Goal: Information Seeking & Learning: Check status

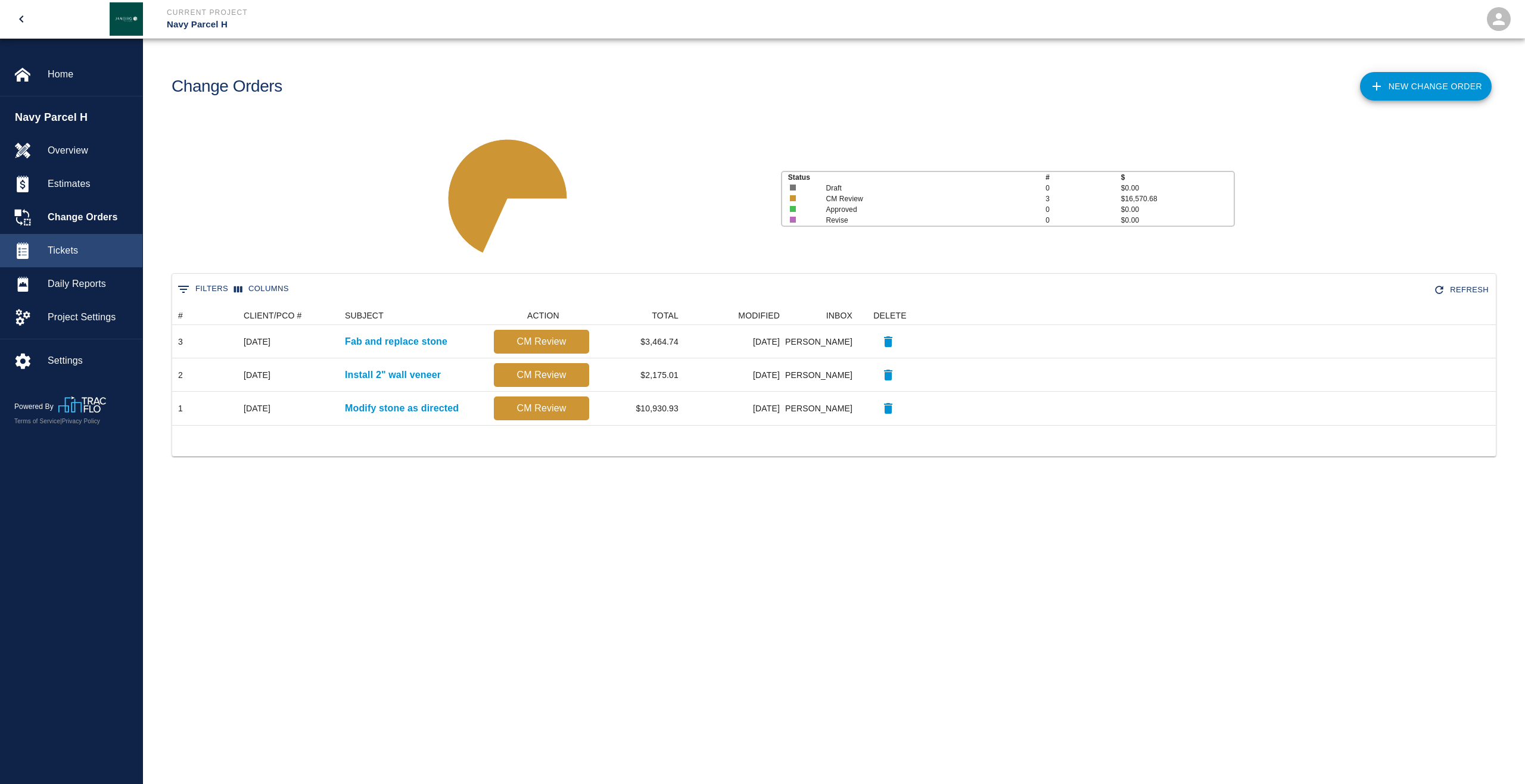
click at [79, 246] on span "Tickets" at bounding box center [90, 251] width 85 height 14
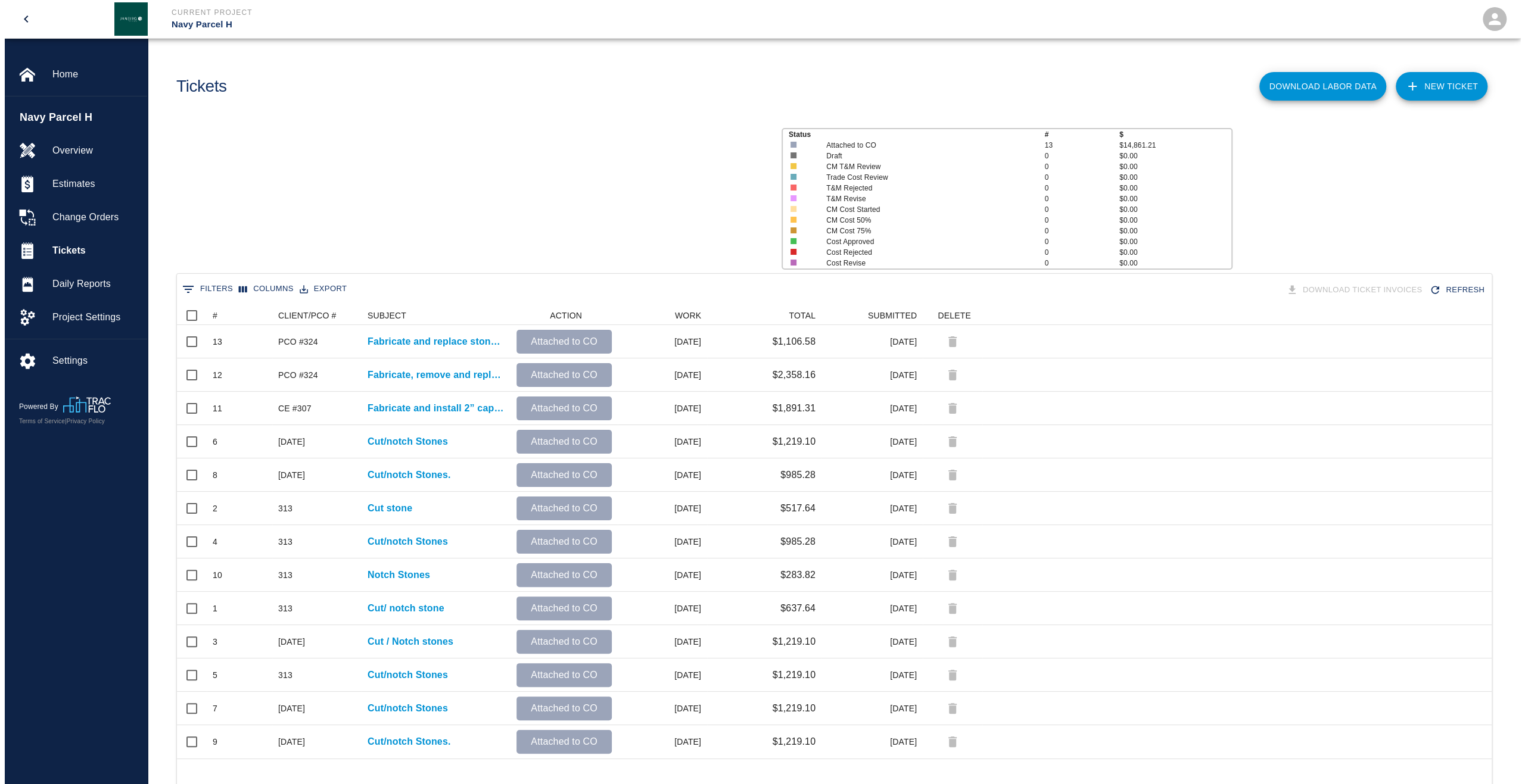
scroll to position [443, 1306]
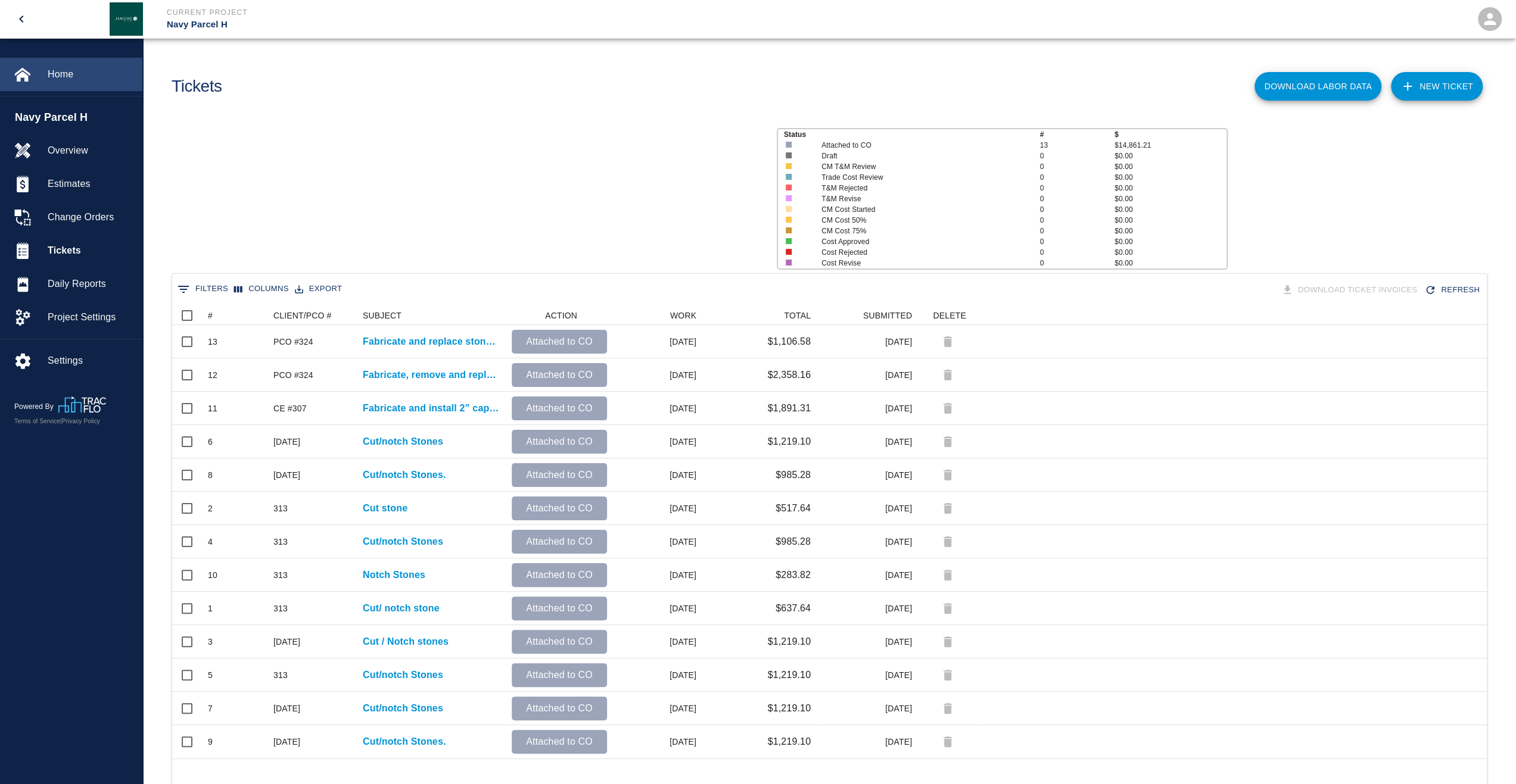
click at [57, 82] on div "Home" at bounding box center [71, 74] width 143 height 33
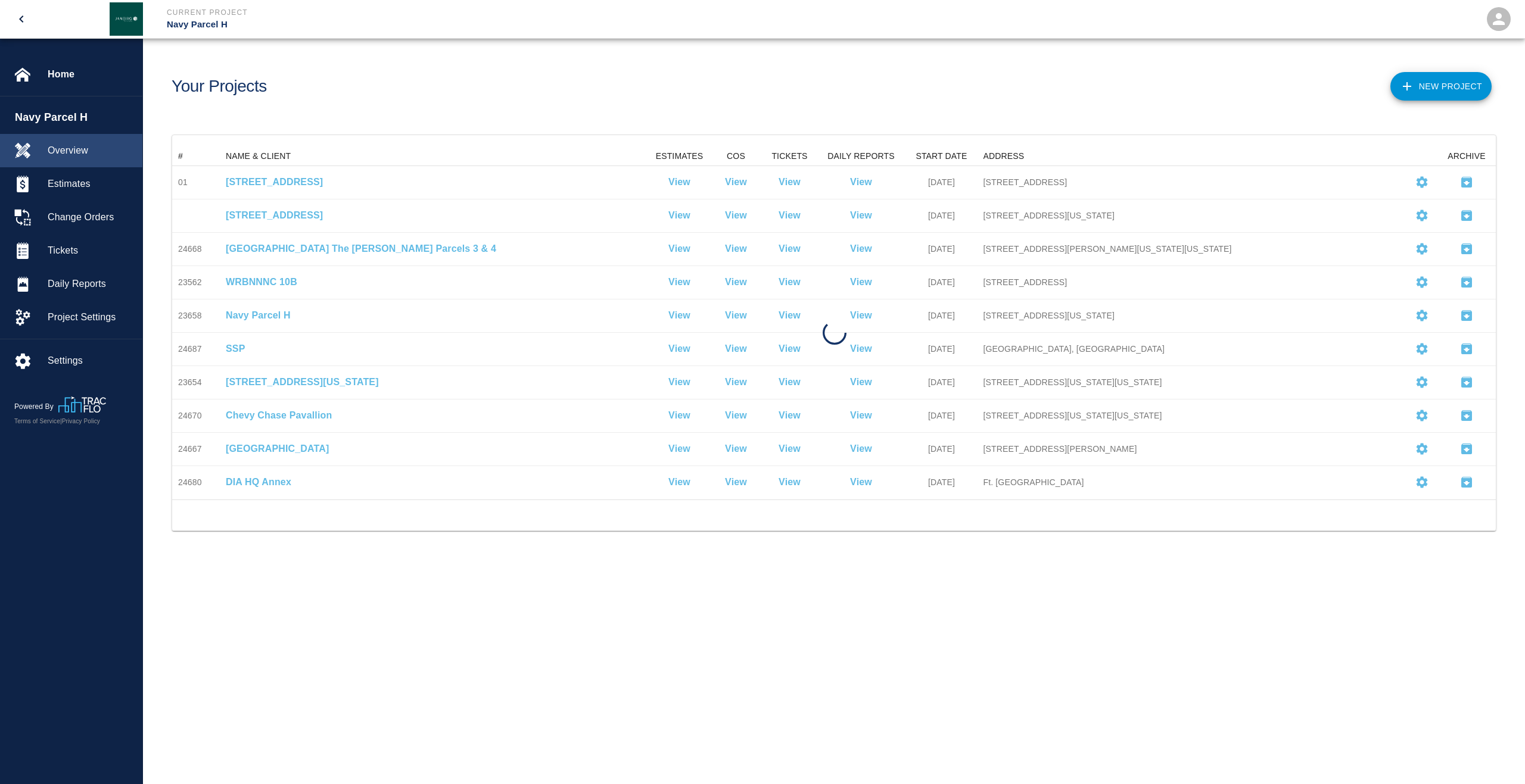
scroll to position [343, 1315]
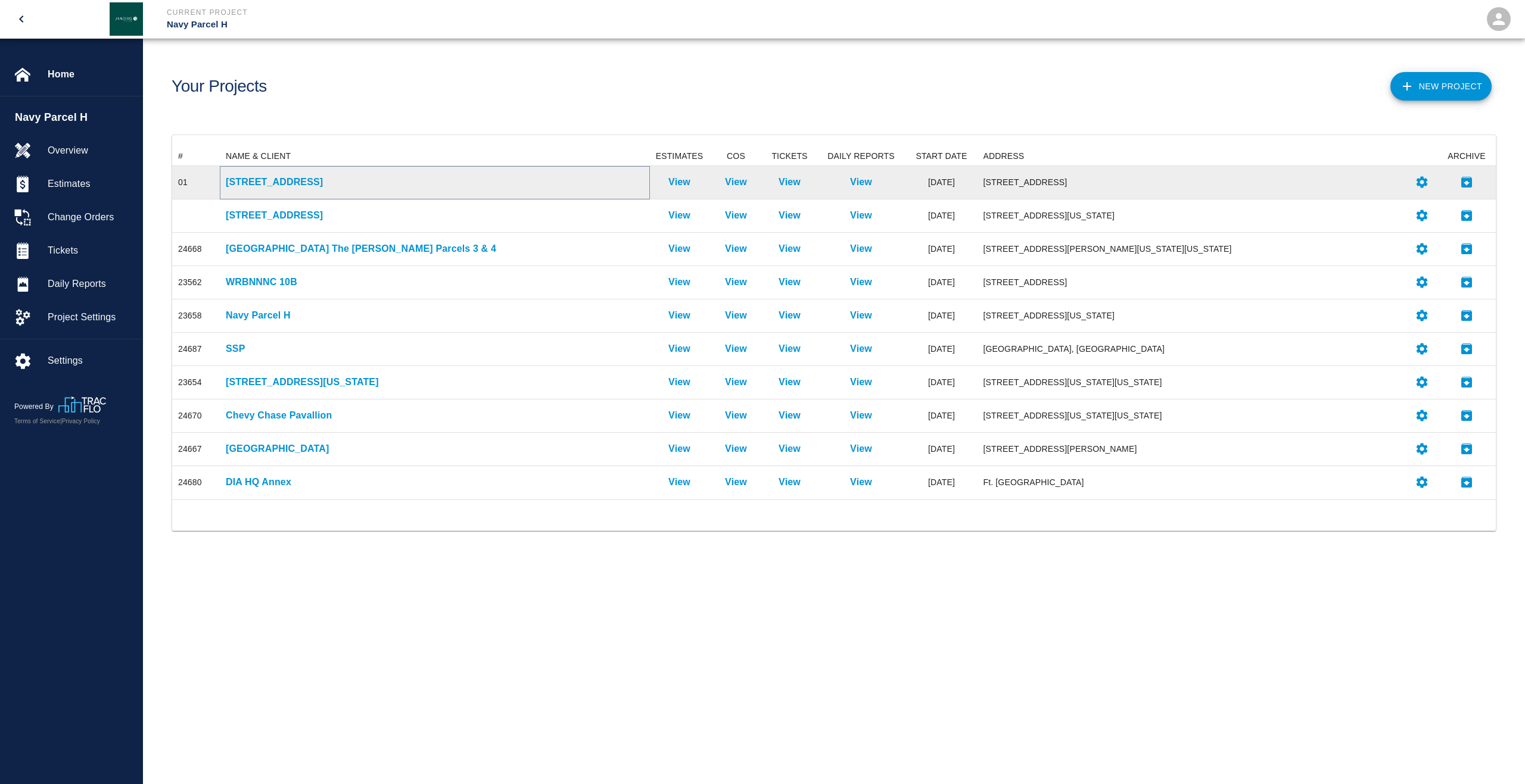
click at [262, 185] on p "[STREET_ADDRESS]" at bounding box center [435, 182] width 418 height 14
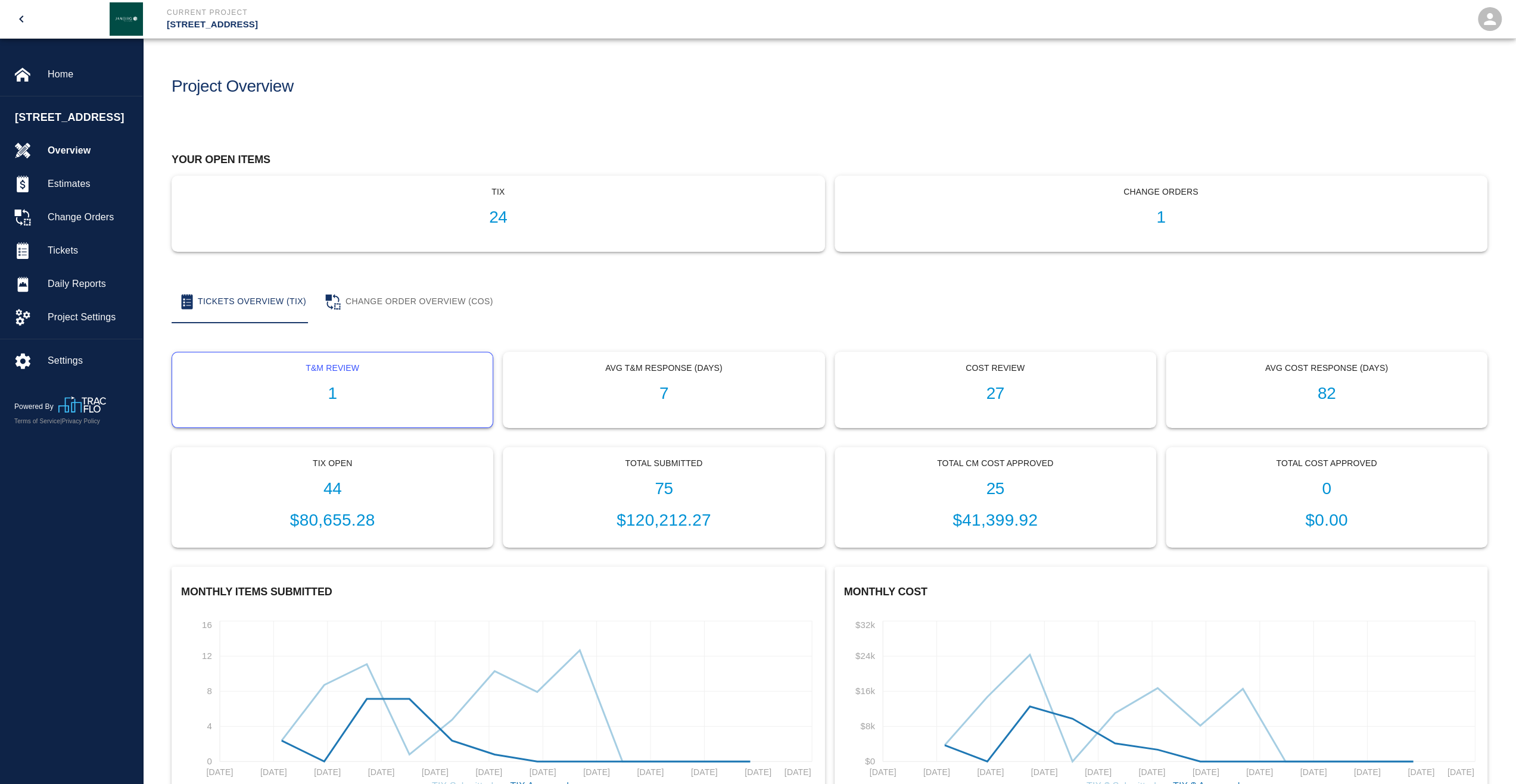
click at [316, 385] on h1 "1" at bounding box center [332, 394] width 301 height 20
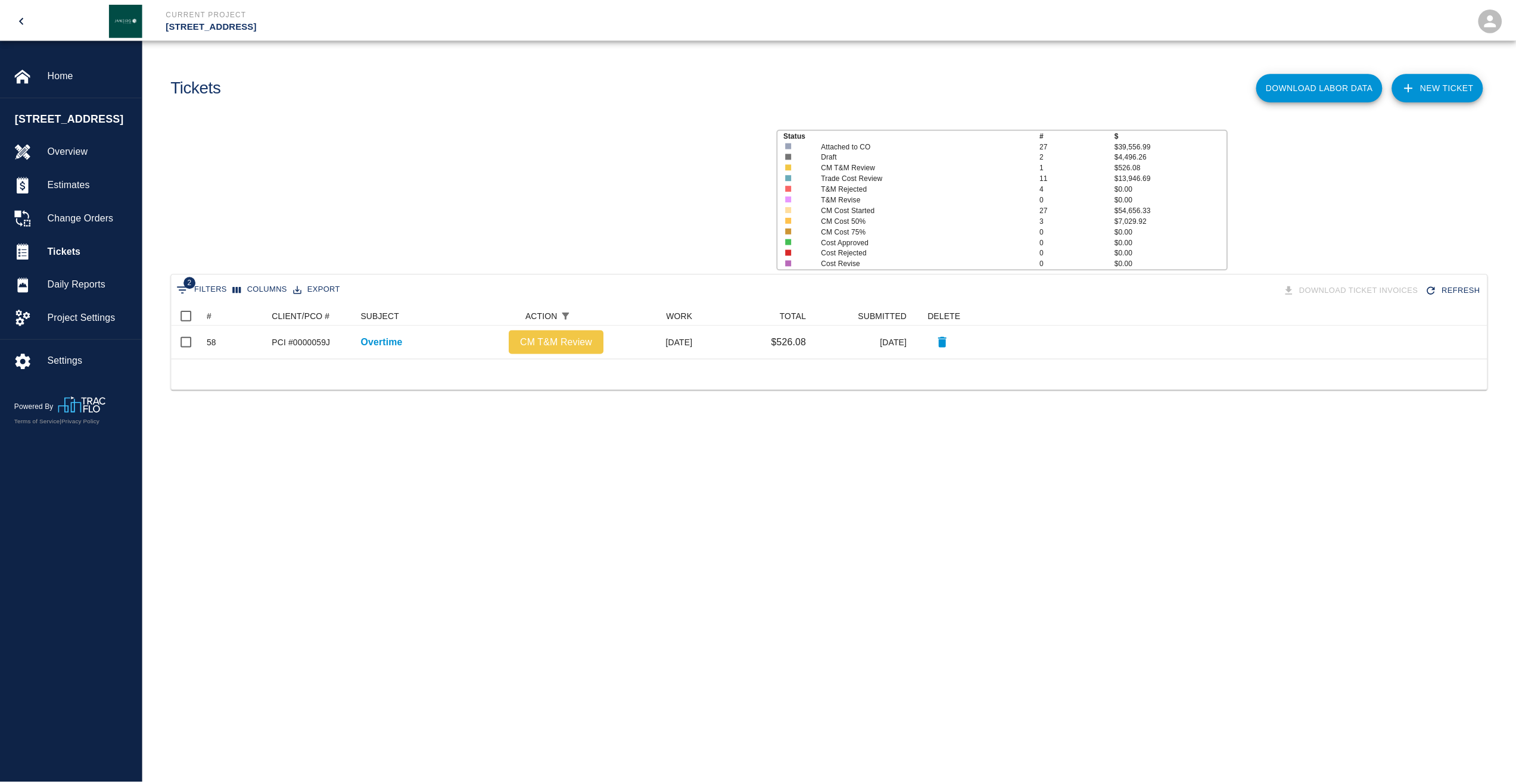
scroll to position [43, 1315]
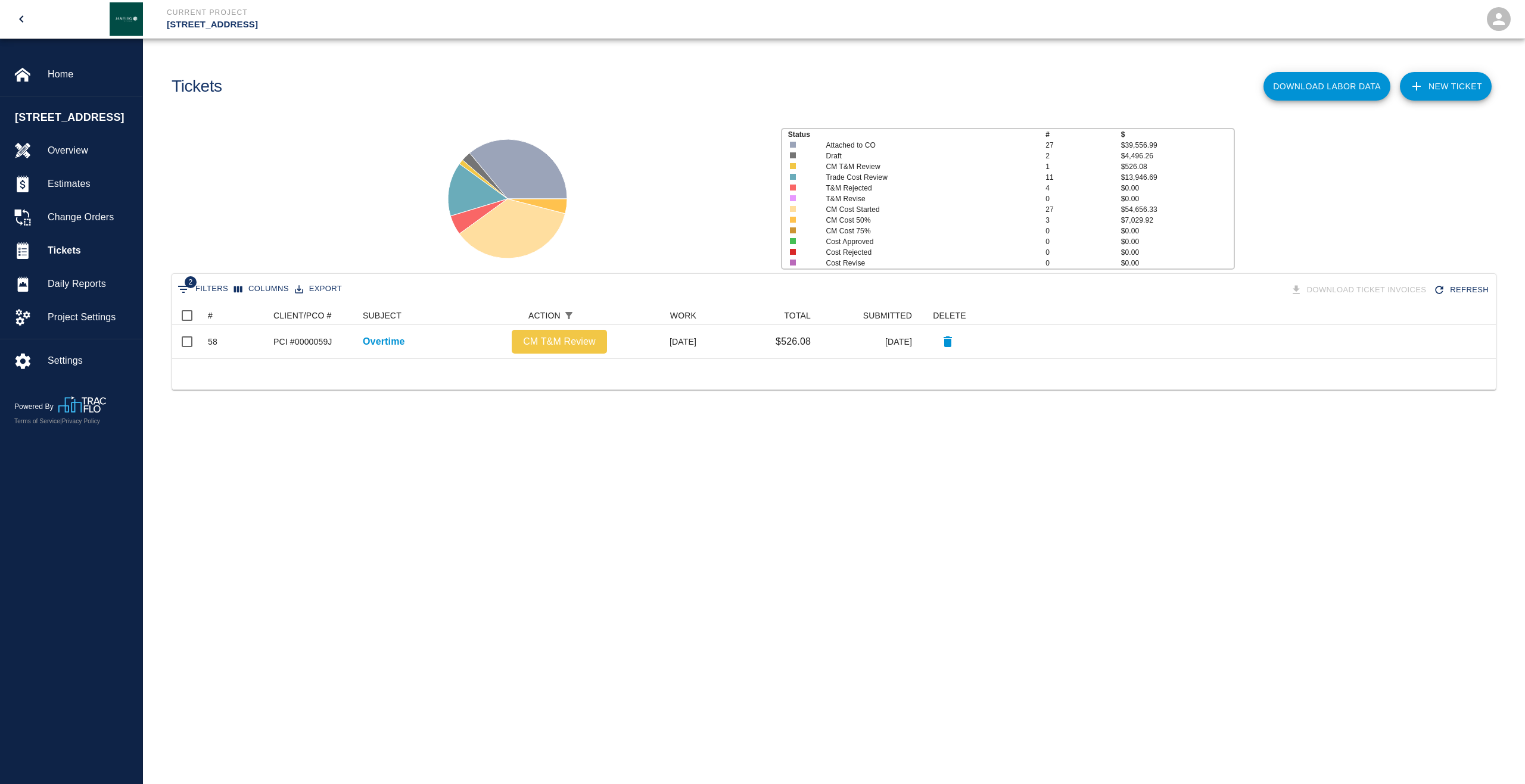
click at [206, 290] on button "2 Filters" at bounding box center [203, 290] width 56 height 19
select select "action_id"
select select "equals"
select select "change_order_number"
select select "isEmpty"
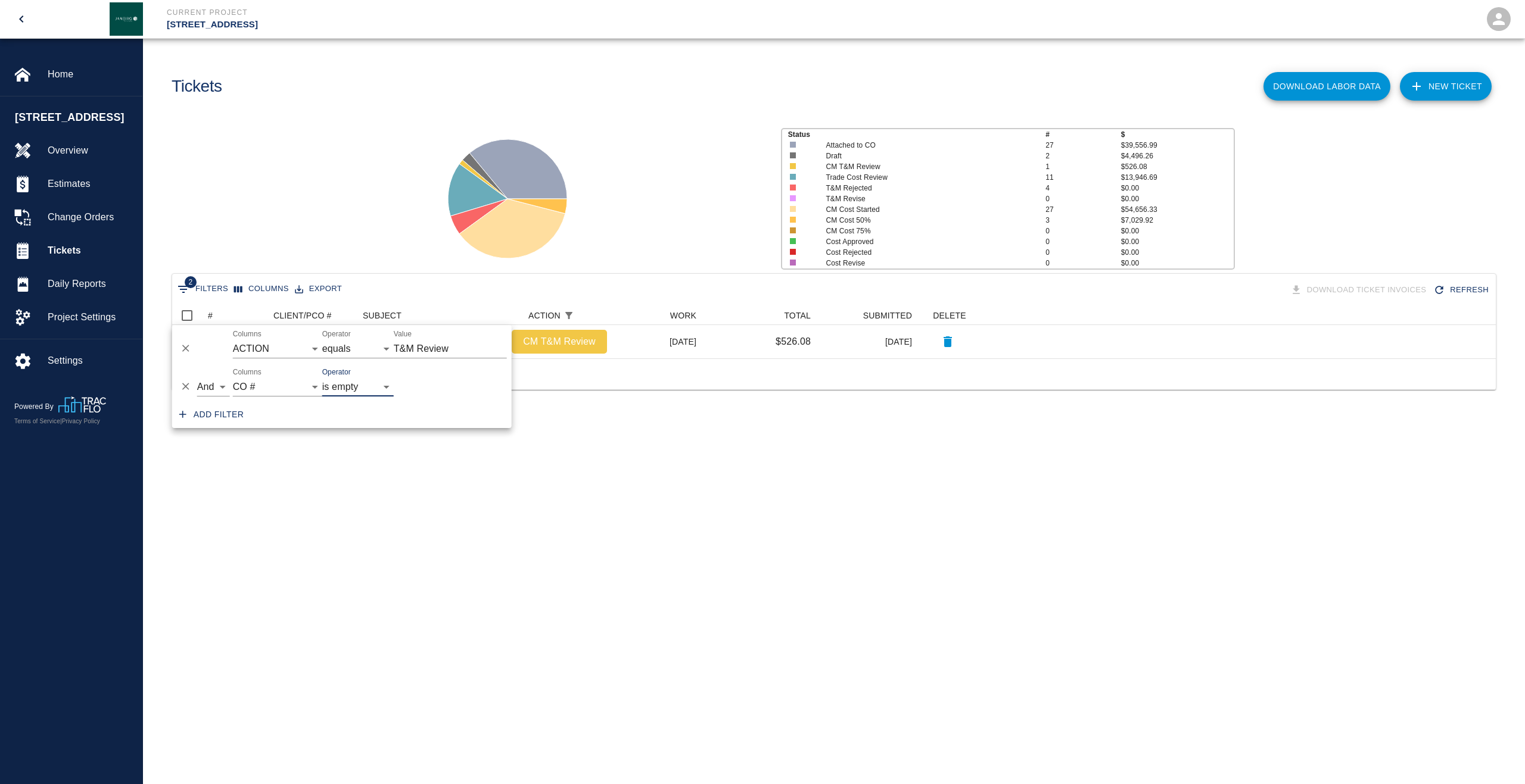
click at [466, 348] on input "T&M Review" at bounding box center [450, 349] width 113 height 19
drag, startPoint x: 482, startPoint y: 349, endPoint x: 349, endPoint y: 347, distance: 133.0
click at [349, 347] on div "And Or Columns ID # CLIENT/PCO # SUBJECT DESCRIPTION ACTION WORK MODIFIED CREAT…" at bounding box center [342, 344] width 340 height 38
click at [184, 349] on icon "Delete" at bounding box center [186, 348] width 12 height 12
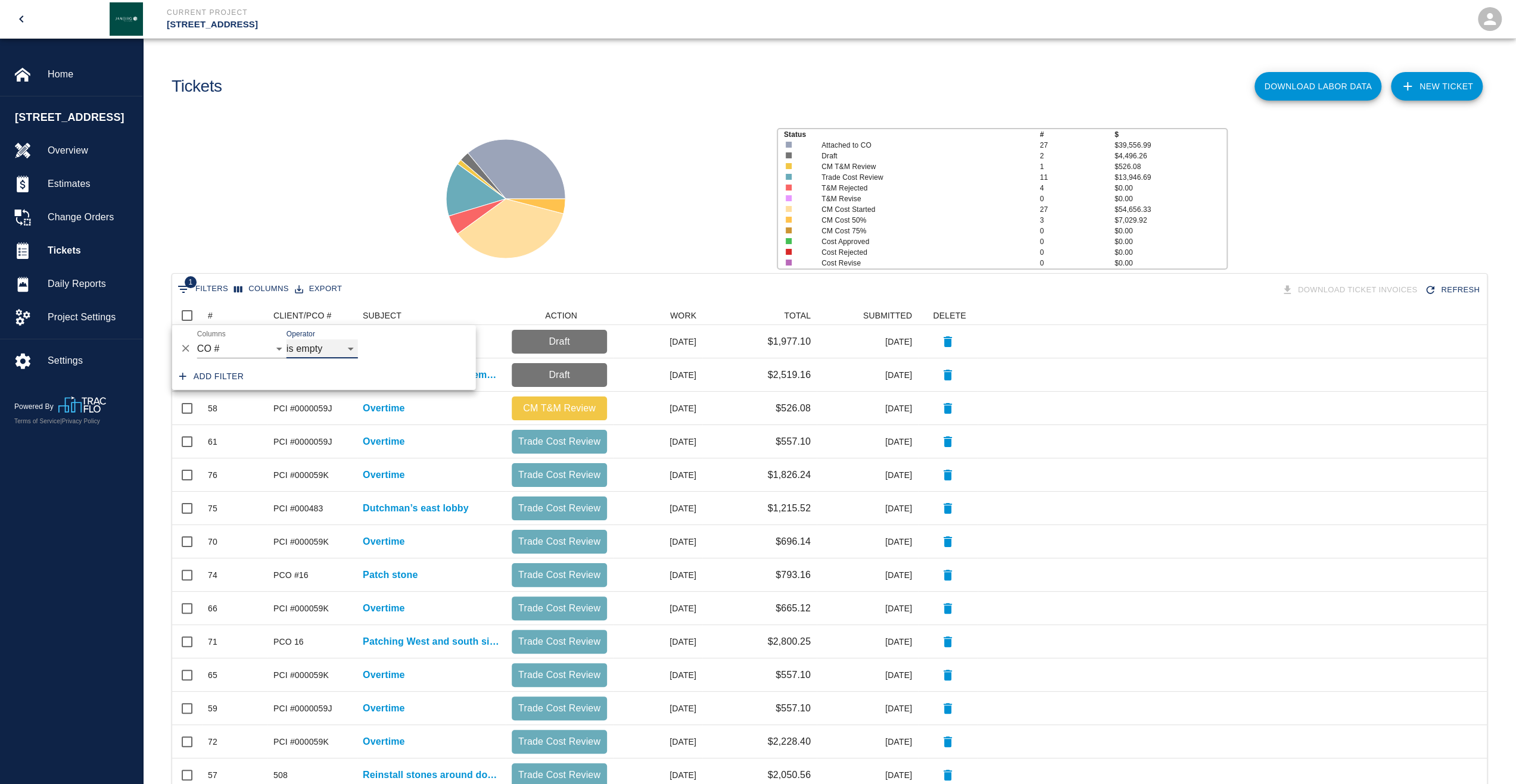
scroll to position [677, 1306]
click at [184, 354] on button "Delete" at bounding box center [186, 349] width 18 height 18
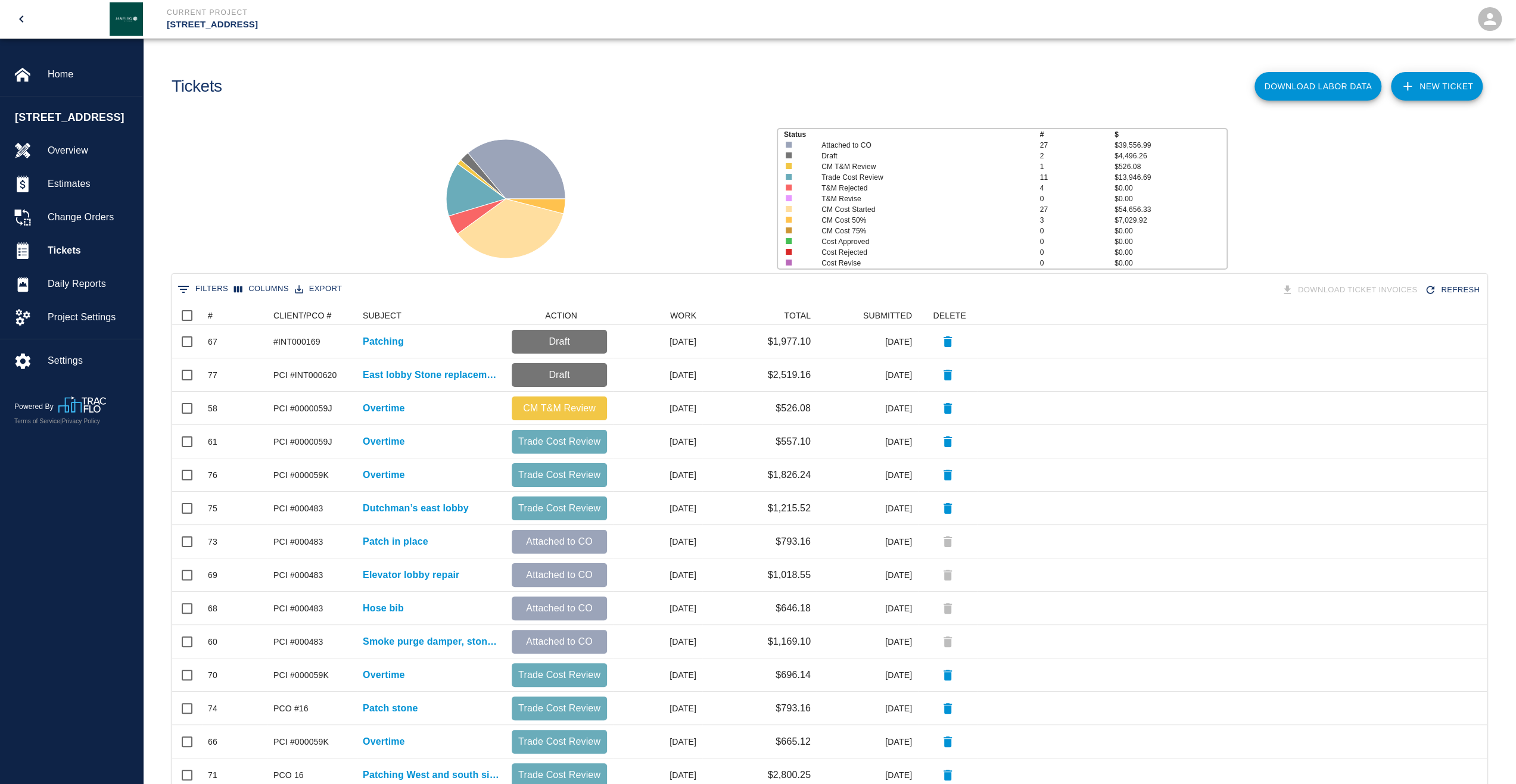
click at [272, 205] on div "Status # $ Attached to CO 27 $39,556.99 Draft 2 $4,496.26 CM T&M Review 1 $526.…" at bounding box center [825, 194] width 1382 height 159
click at [206, 316] on icon at bounding box center [201, 315] width 14 height 14
click at [209, 317] on icon at bounding box center [201, 315] width 14 height 14
click at [212, 317] on div "#" at bounding box center [210, 316] width 4 height 19
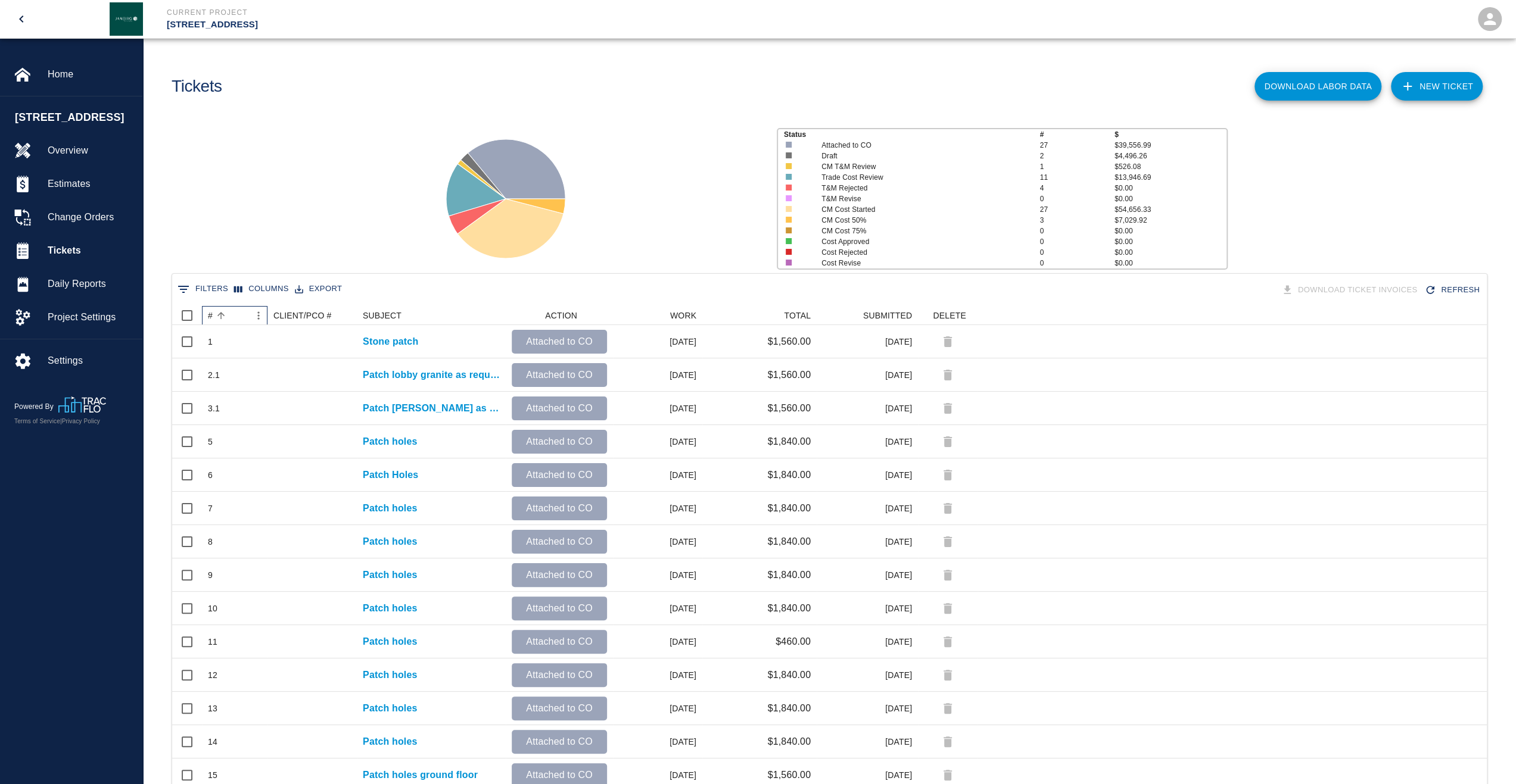
click at [212, 317] on div "#" at bounding box center [210, 316] width 4 height 19
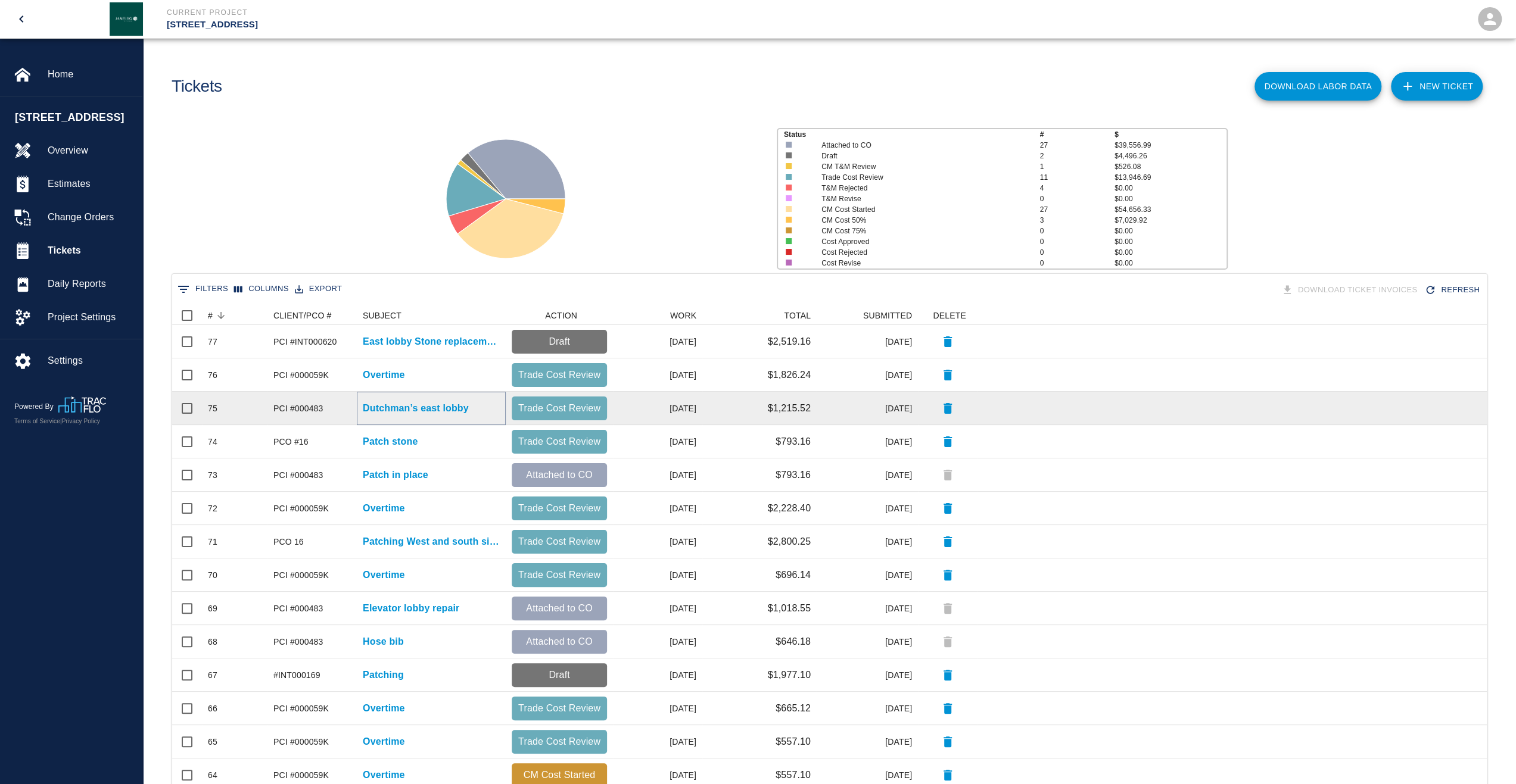
click at [407, 405] on p "Dutchman’s east lobby" at bounding box center [416, 409] width 106 height 14
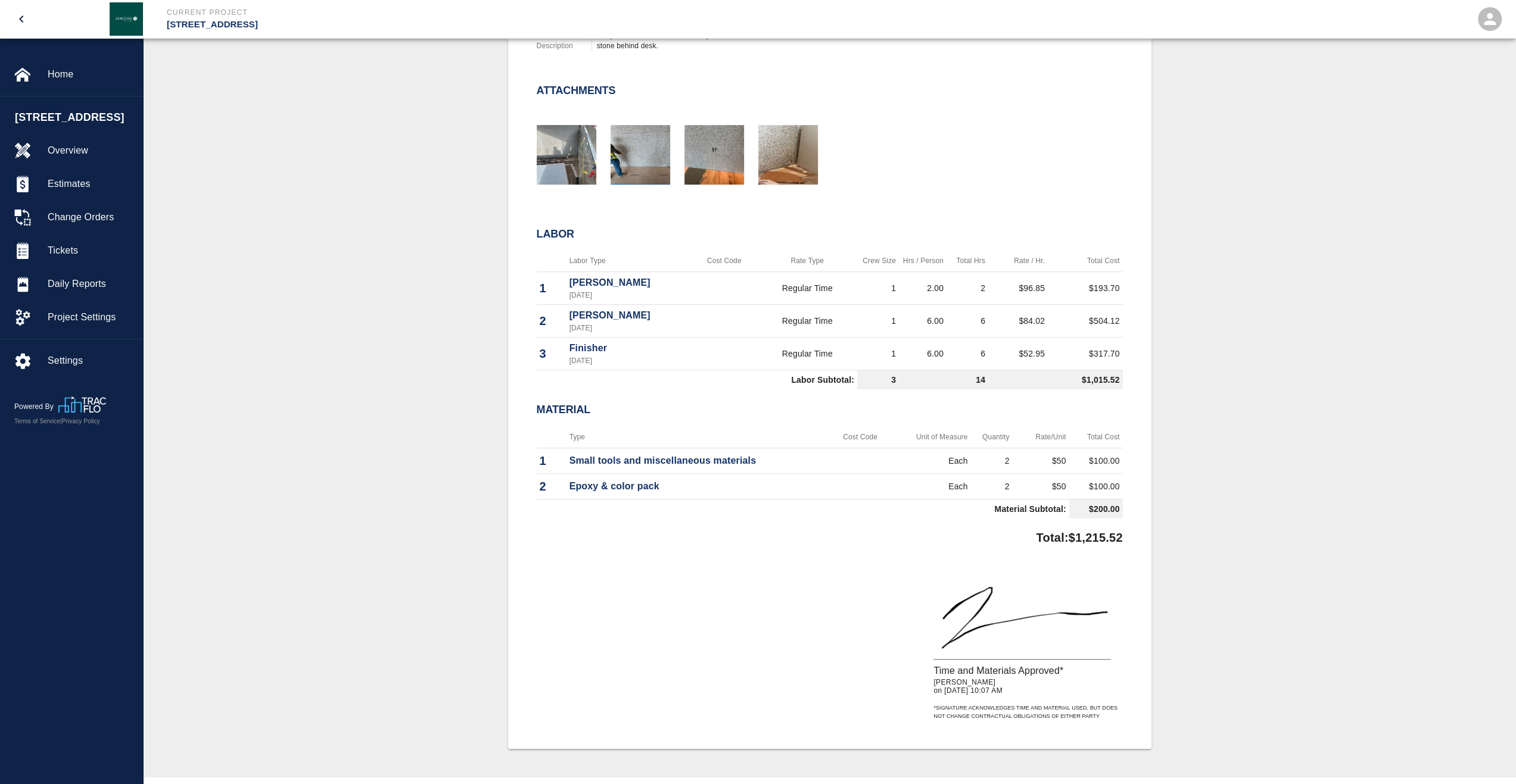
scroll to position [536, 0]
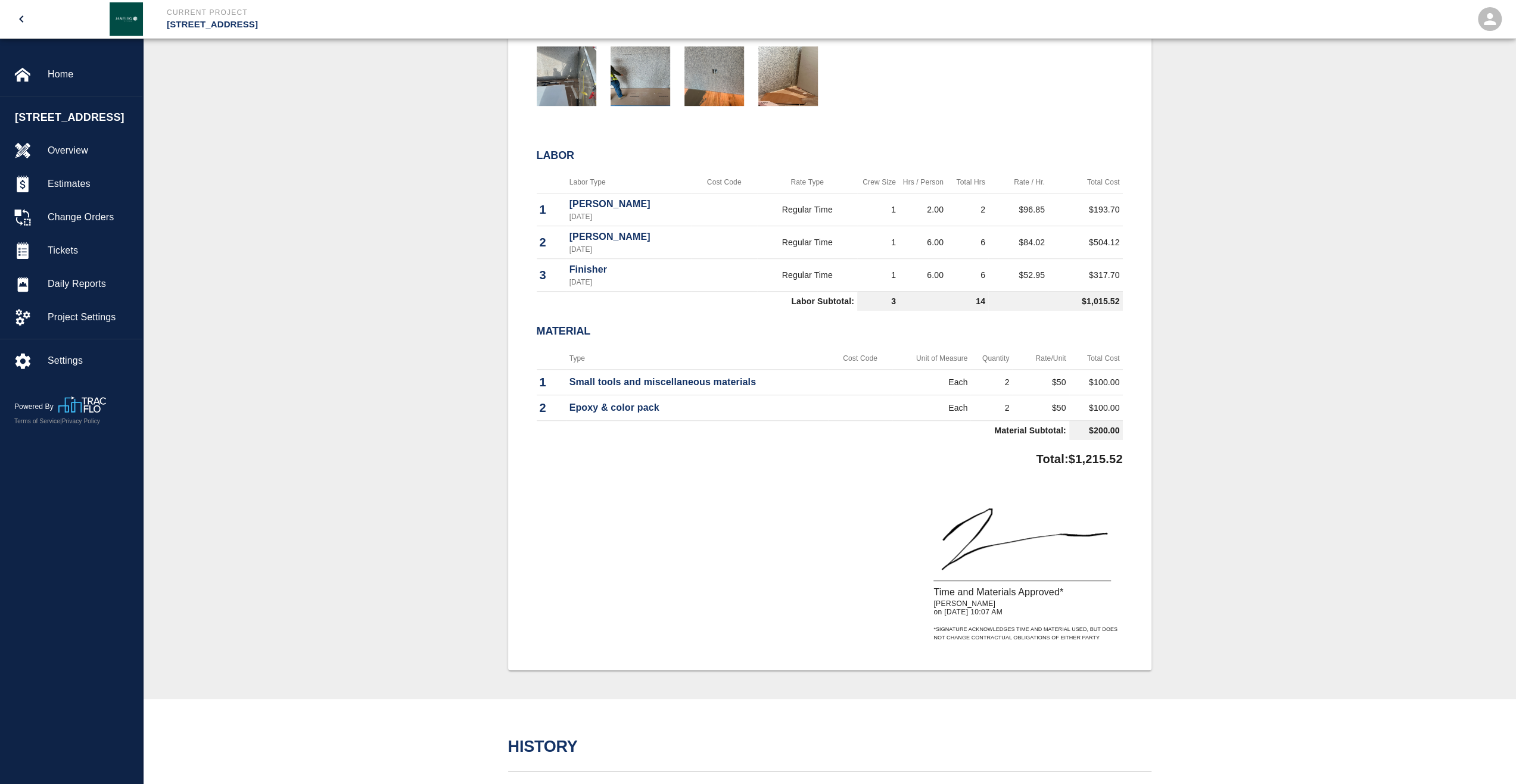
click at [18, 15] on icon "open drawer" at bounding box center [21, 19] width 14 height 14
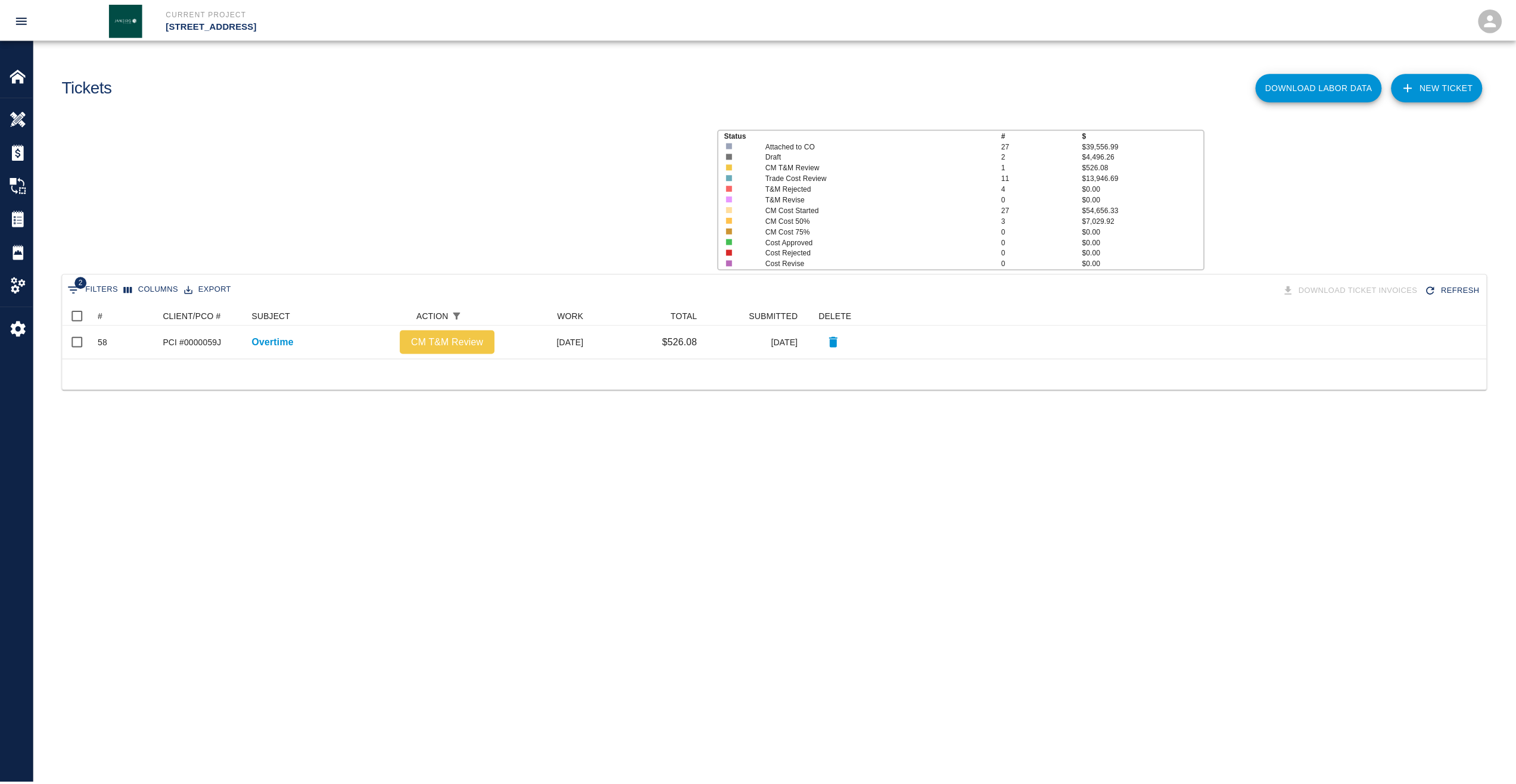
scroll to position [43, 1423]
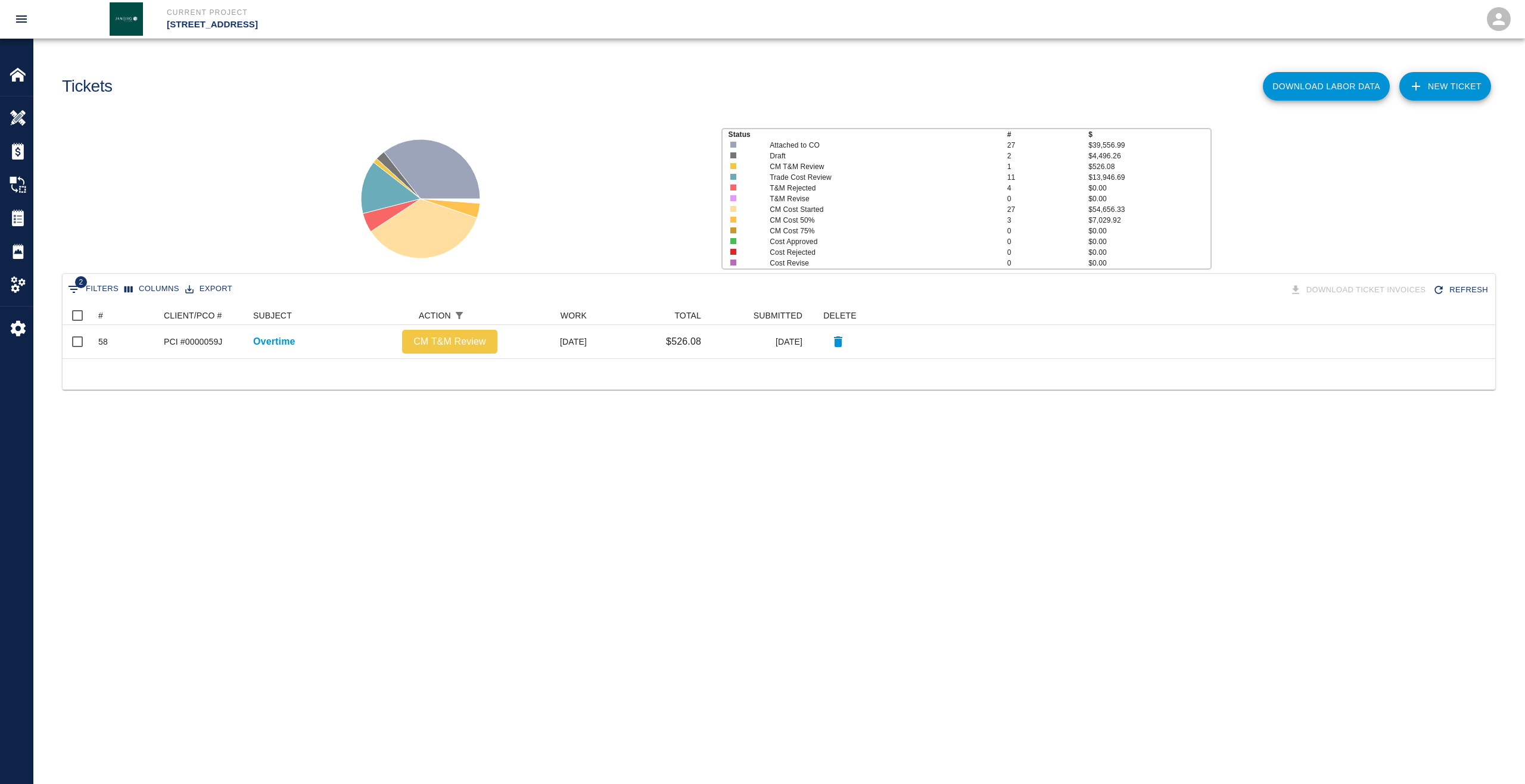
click at [86, 283] on span "2" at bounding box center [81, 282] width 12 height 12
select select "action_id"
select select "equals"
select select "change_order_number"
select select "isEmpty"
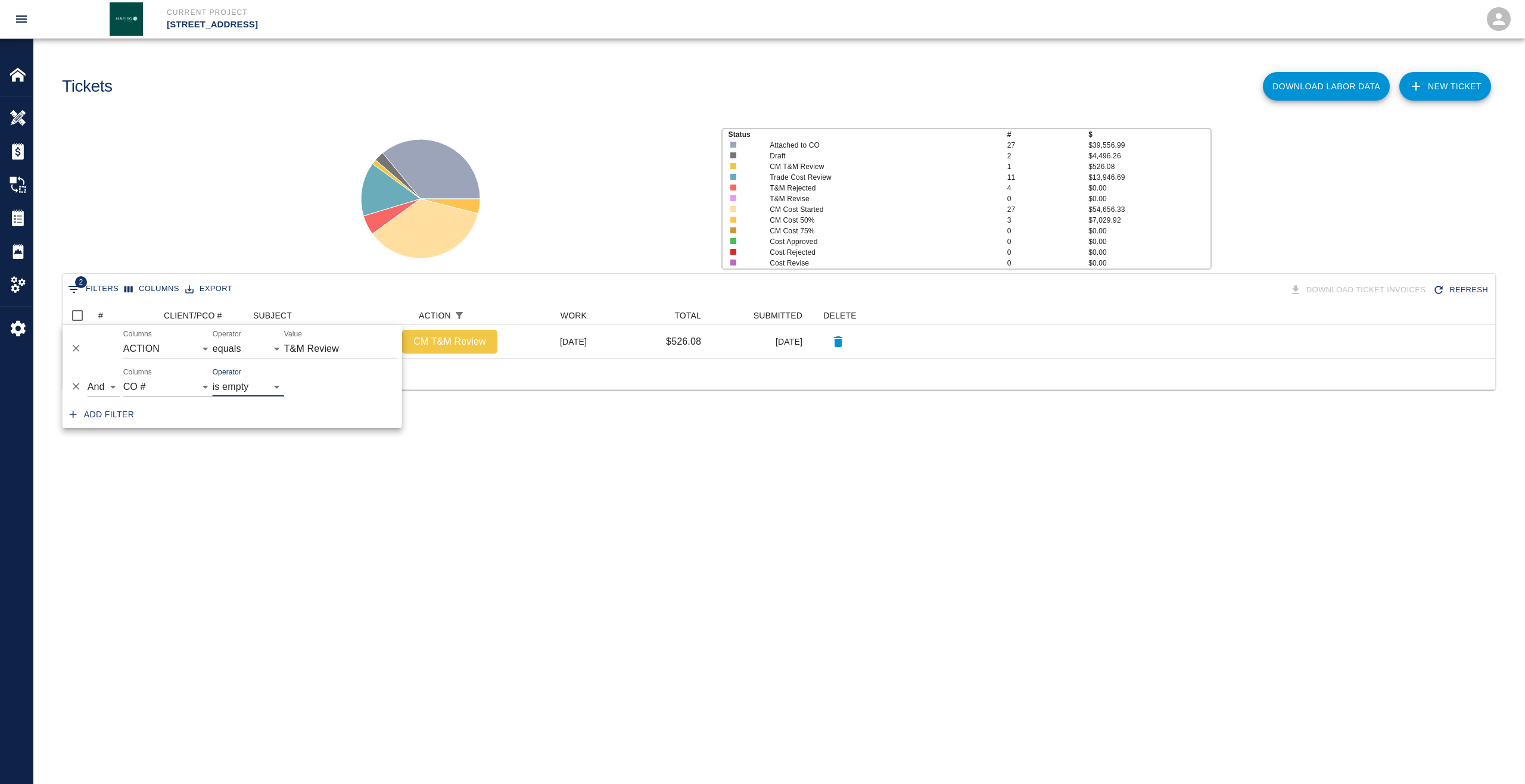
click at [80, 345] on icon "Delete" at bounding box center [76, 348] width 12 height 12
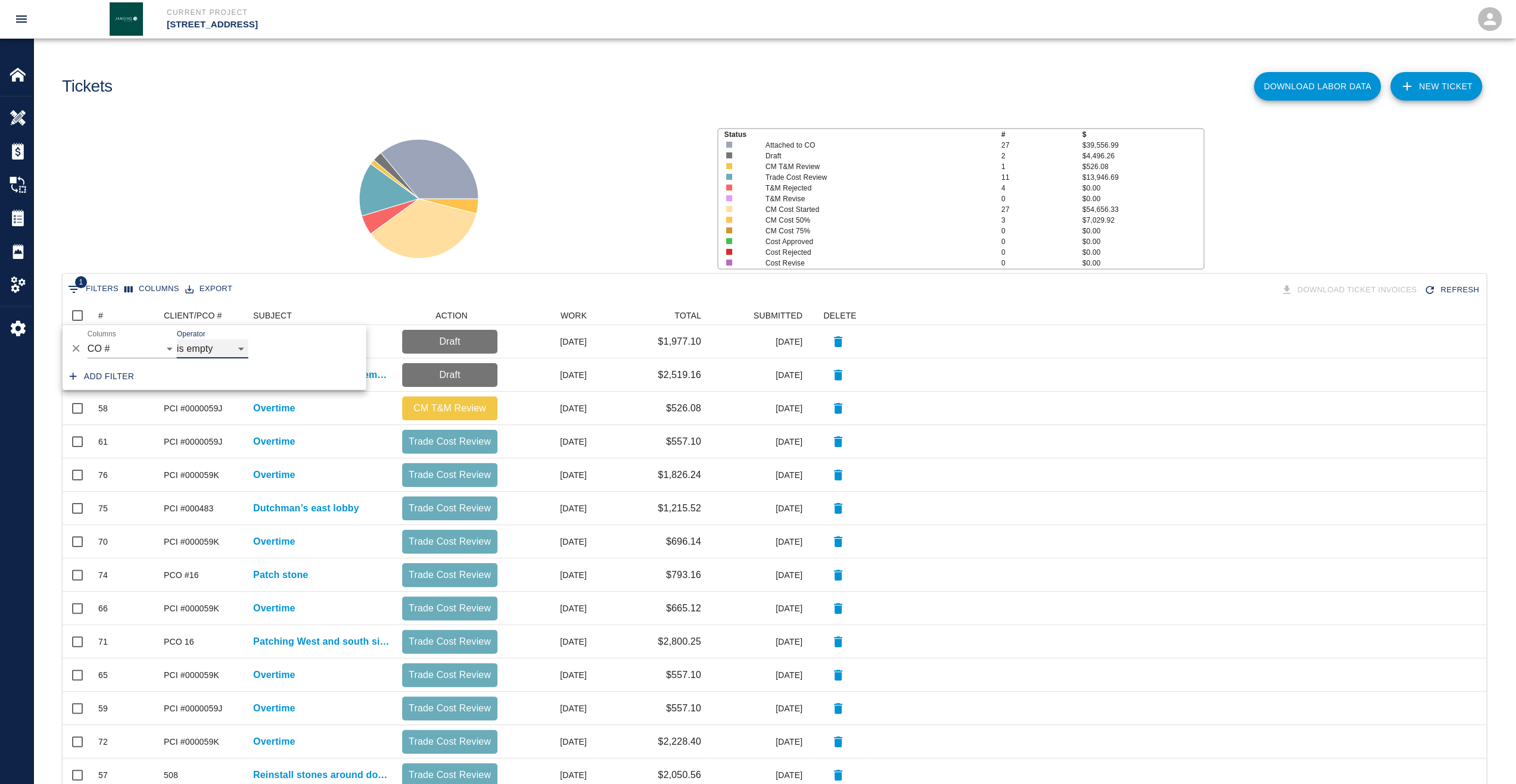
scroll to position [677, 1414]
click at [74, 350] on icon "Delete" at bounding box center [76, 348] width 12 height 12
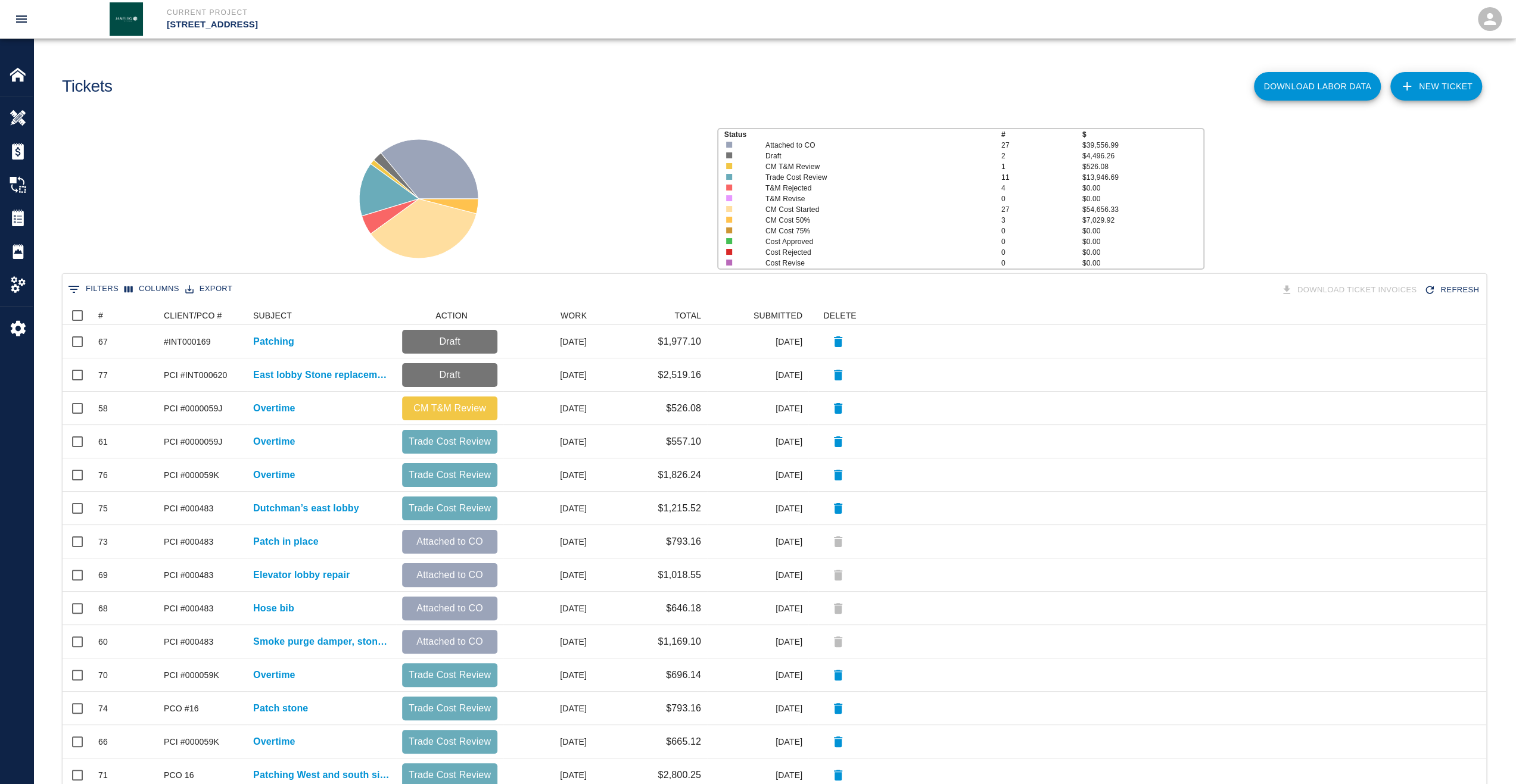
click at [177, 197] on div "Status # $ Attached to CO 27 $39,556.99 Draft 2 $4,496.26 CM T&M Review 1 $526.…" at bounding box center [770, 194] width 1492 height 159
click at [101, 320] on div "#" at bounding box center [100, 316] width 4 height 19
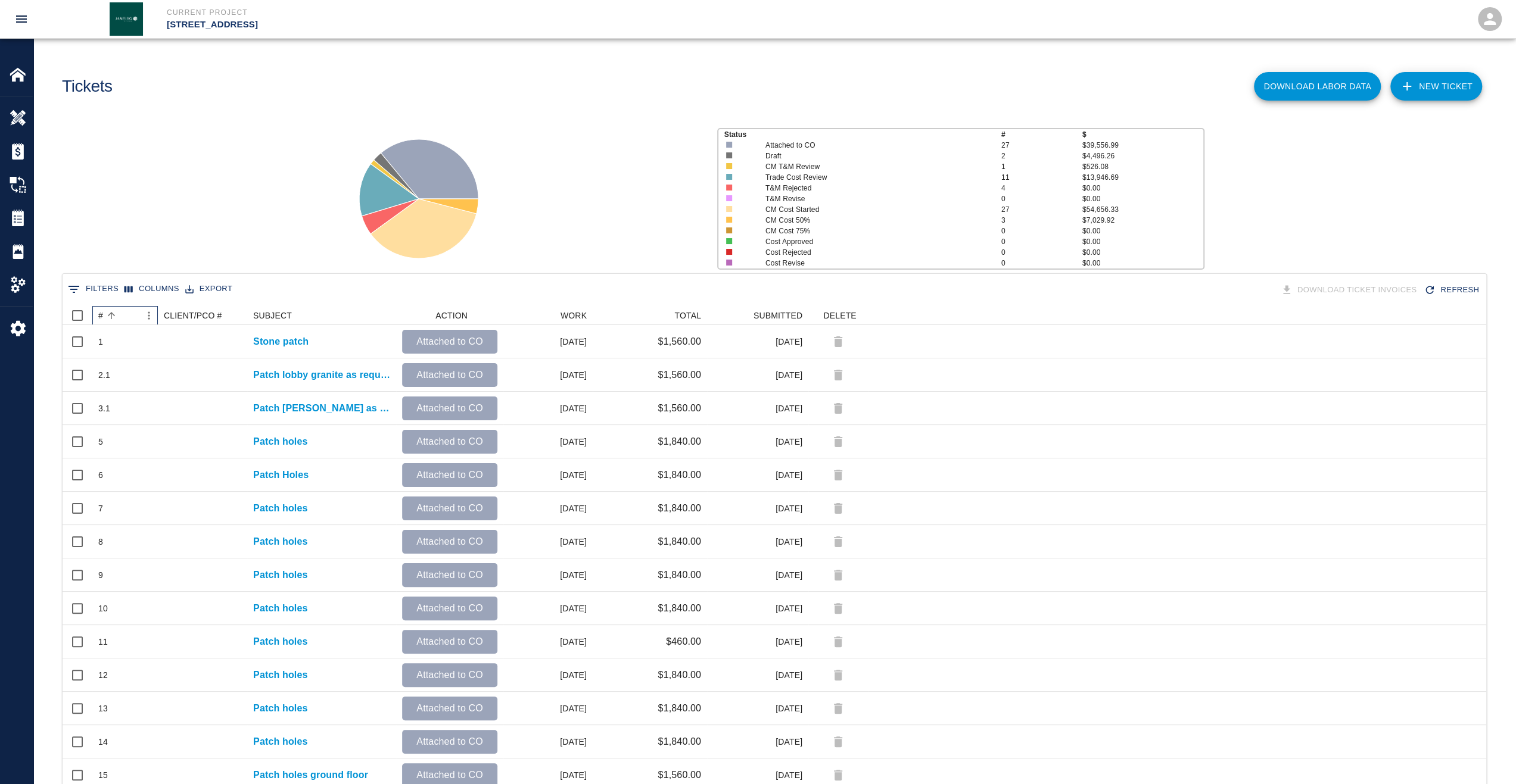
click at [101, 318] on div "#" at bounding box center [100, 316] width 4 height 19
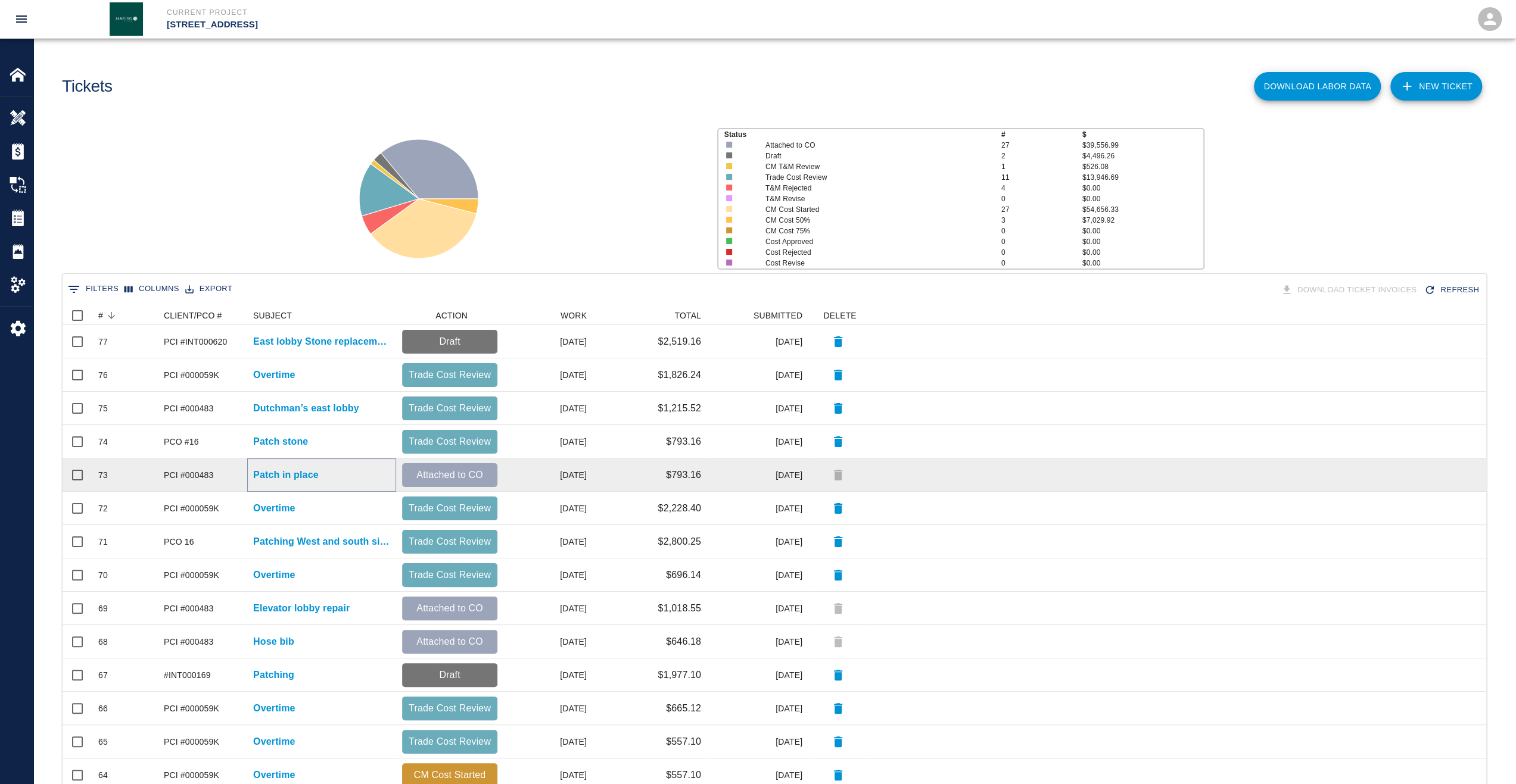
click at [288, 477] on p "Patch in place" at bounding box center [286, 475] width 65 height 14
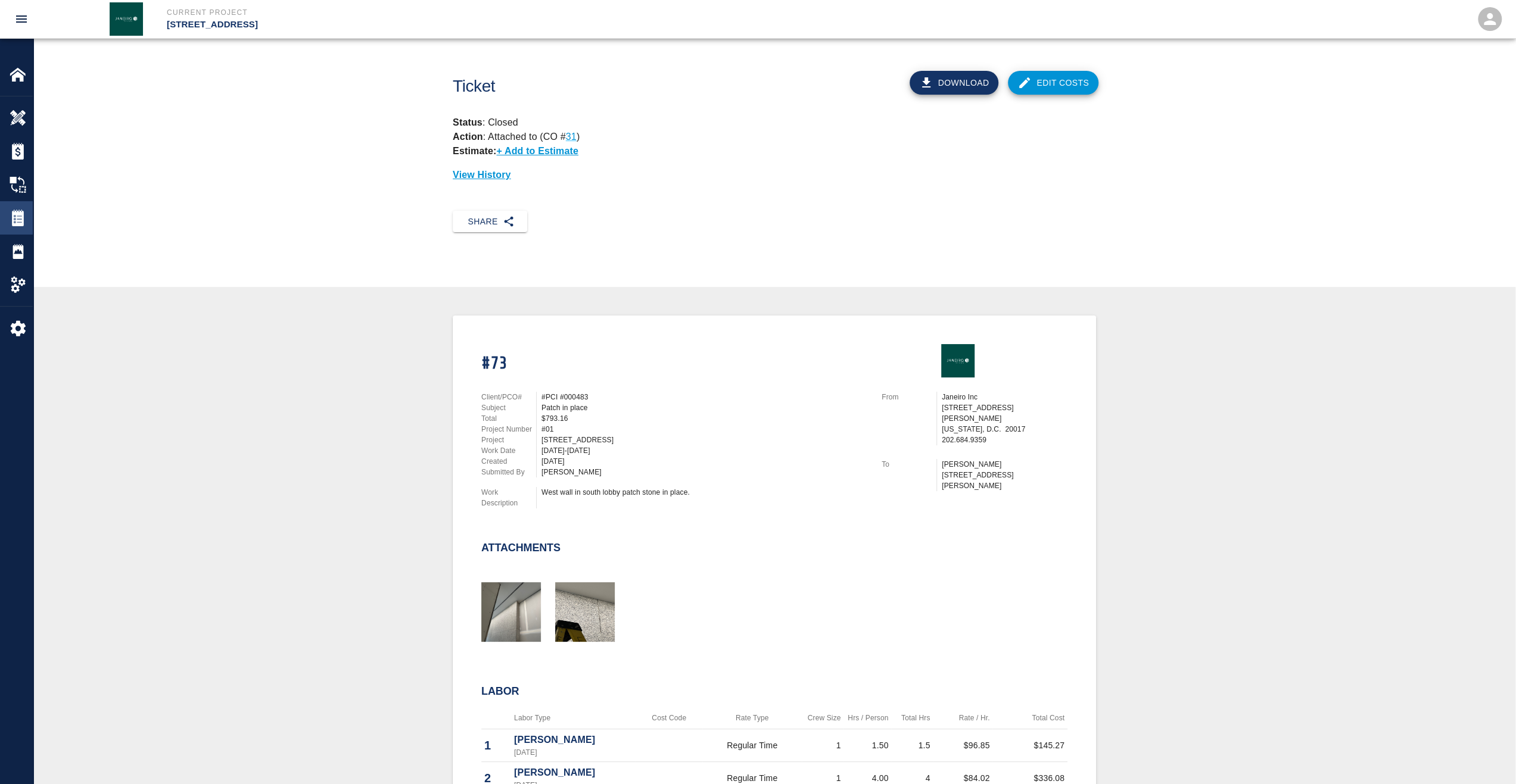
click at [13, 221] on img at bounding box center [18, 218] width 17 height 17
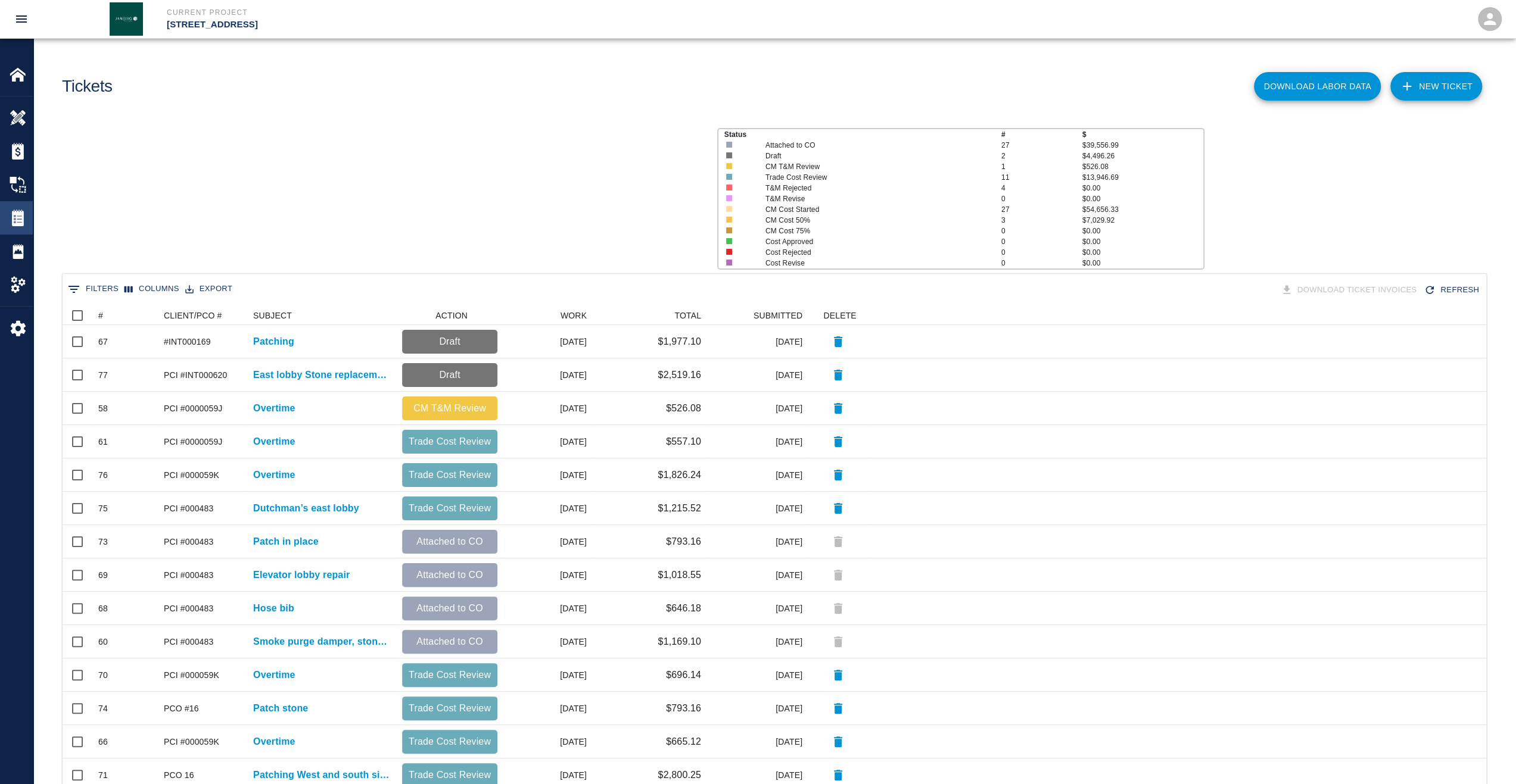
scroll to position [677, 1414]
click at [99, 317] on div "#" at bounding box center [100, 316] width 4 height 19
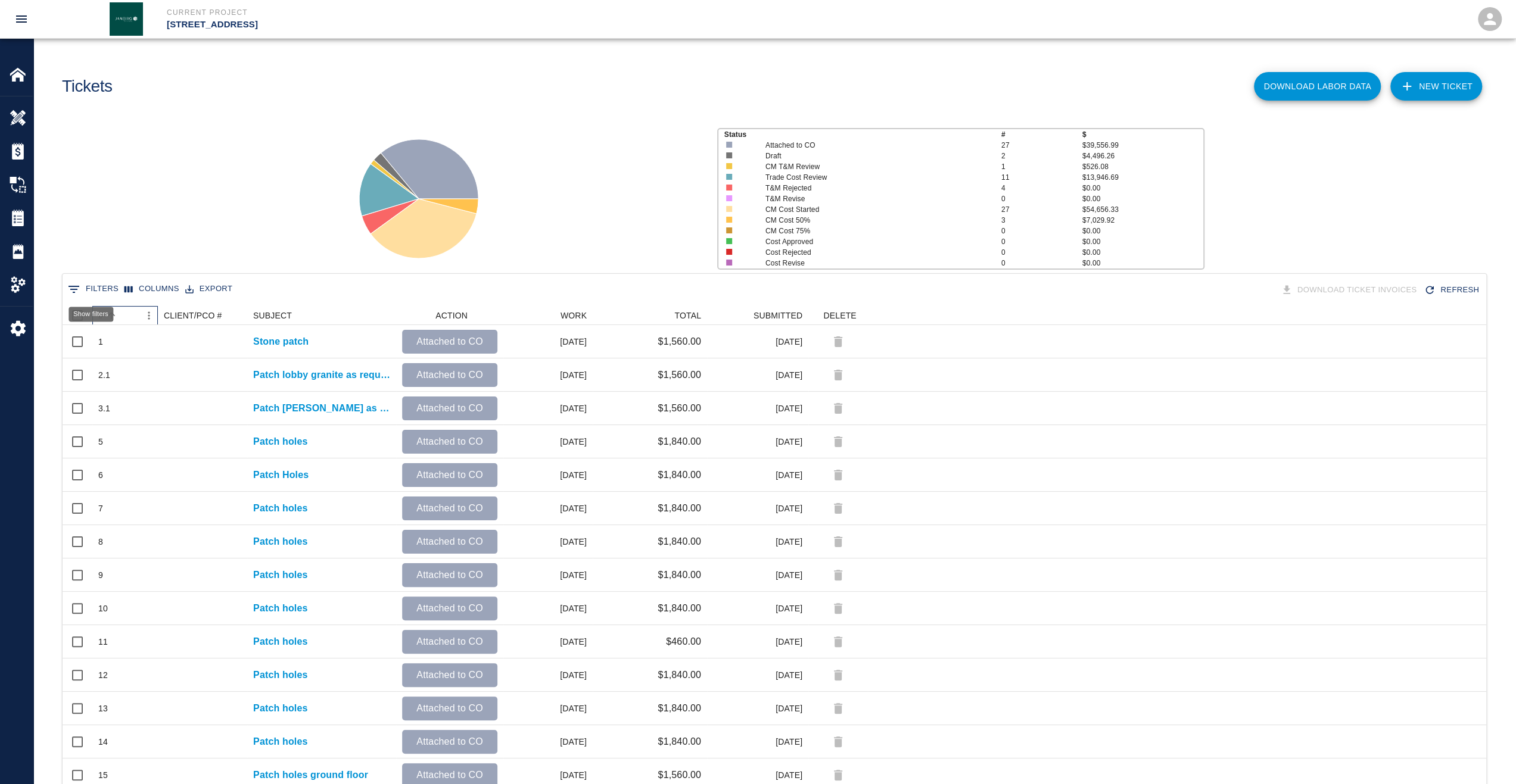
click at [120, 320] on div "#" at bounding box center [119, 316] width 42 height 19
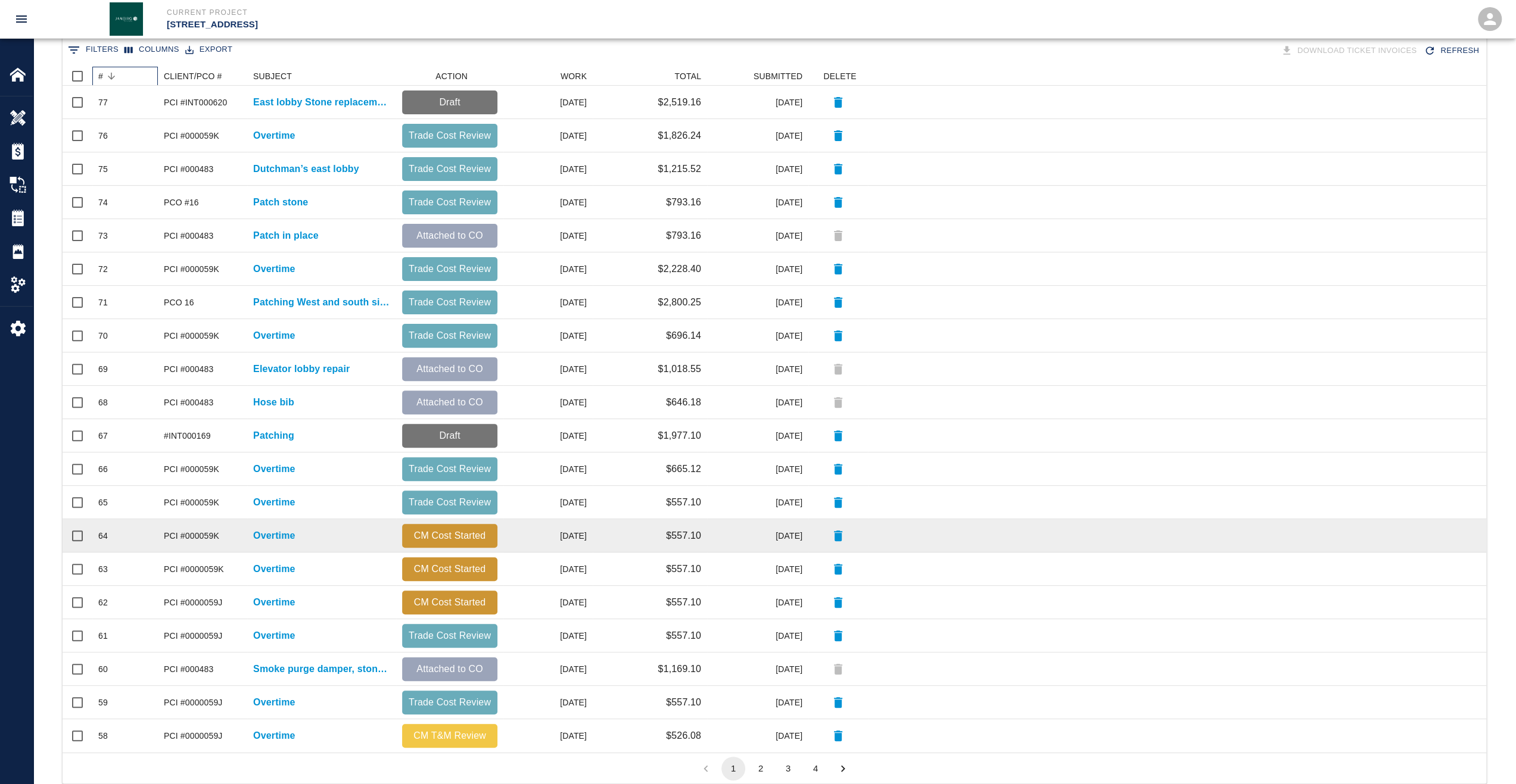
scroll to position [267, 0]
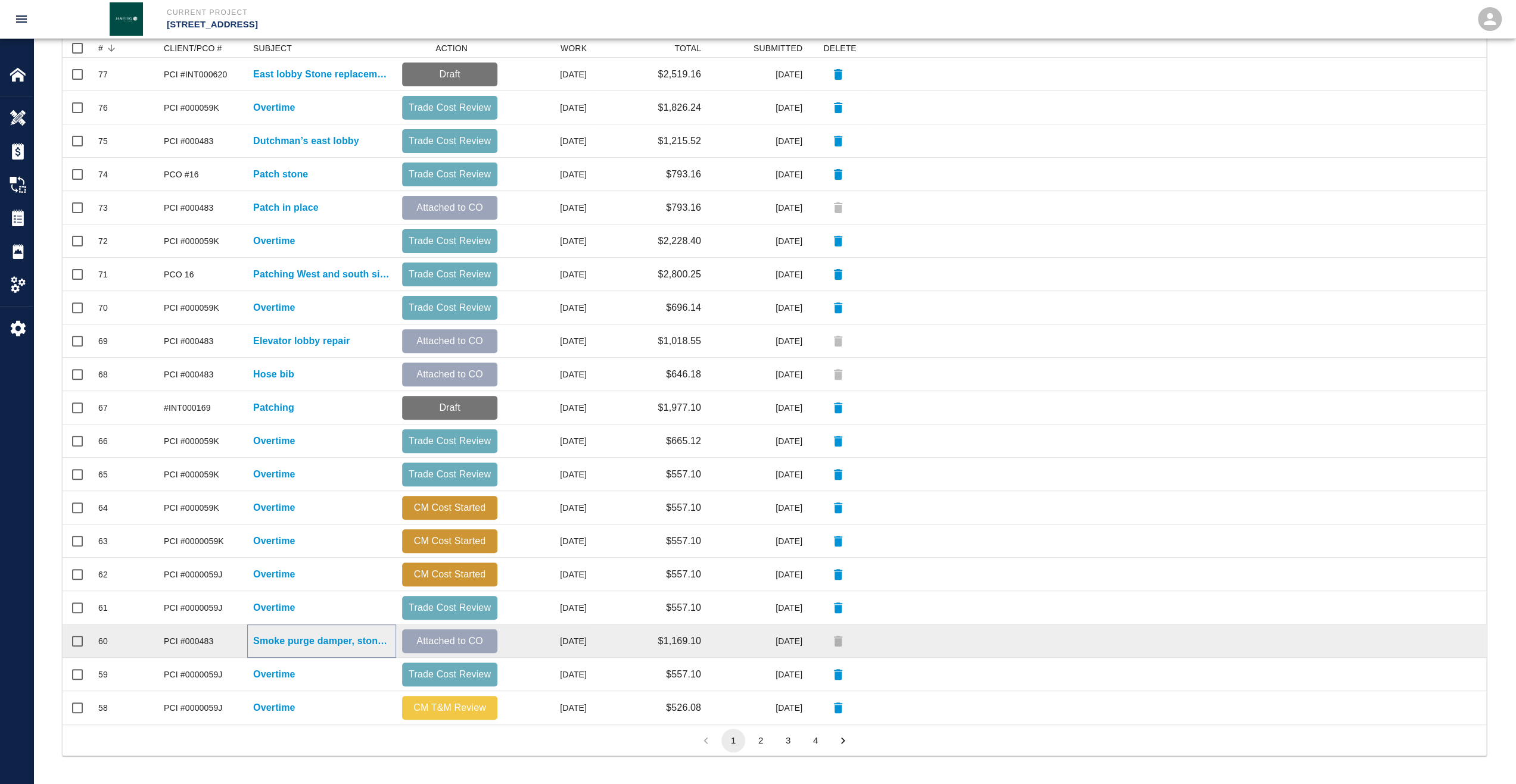
click at [282, 640] on p "Smoke purge damper, stone cut" at bounding box center [322, 641] width 137 height 14
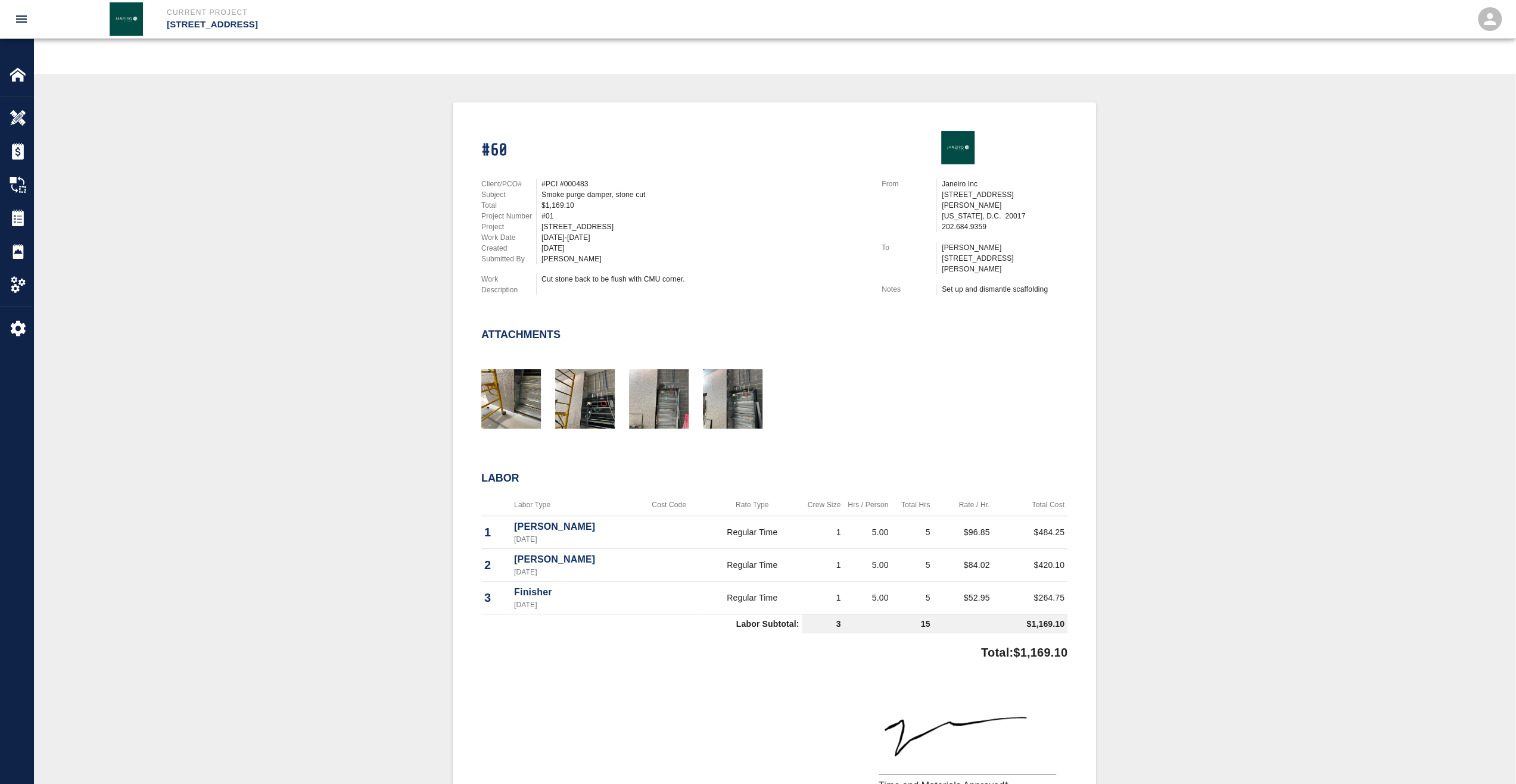
scroll to position [119, 0]
